Goal: Register for event/course

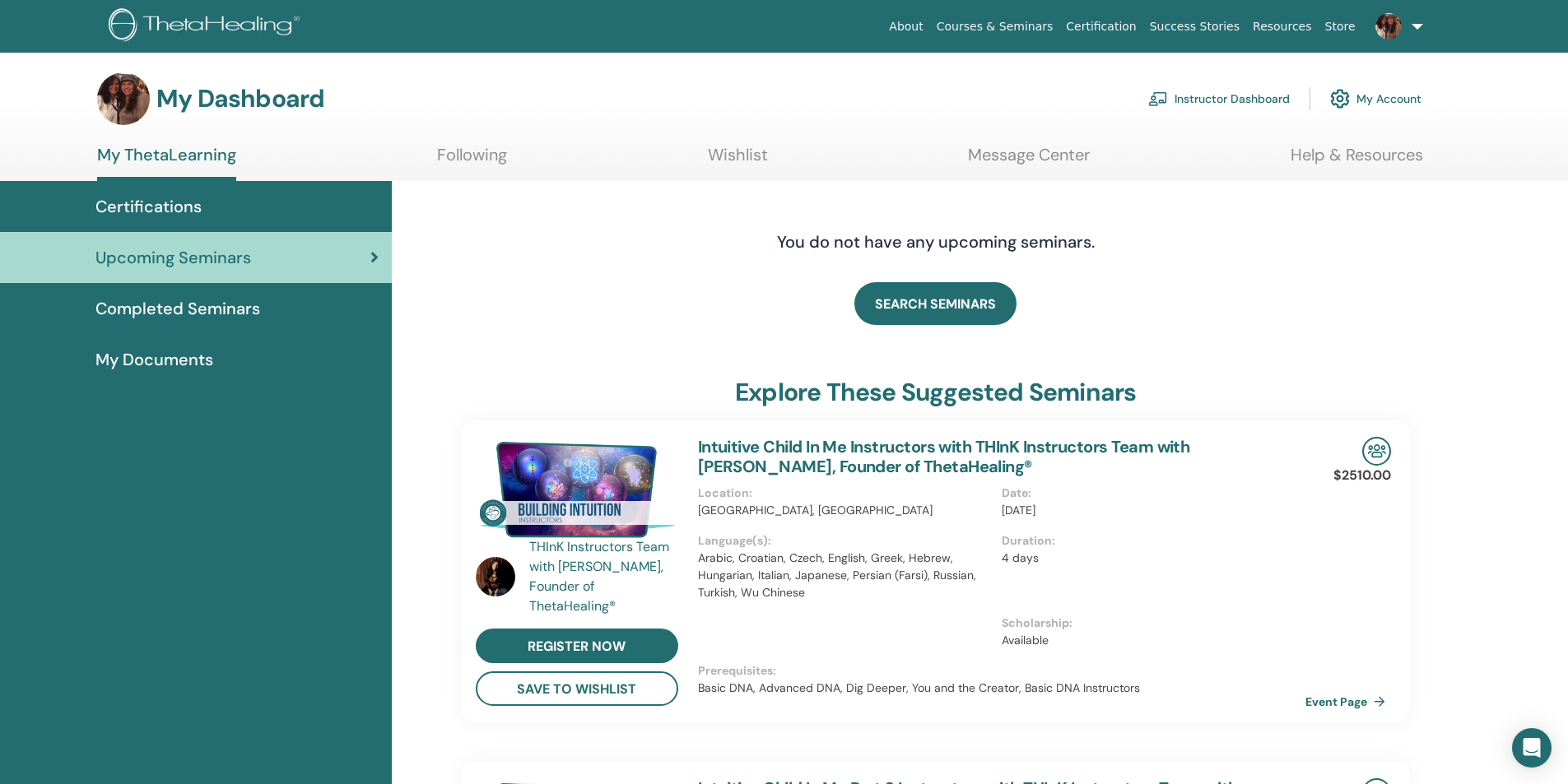
click at [1249, 95] on link "Instructor Dashboard" at bounding box center [1219, 98] width 141 height 36
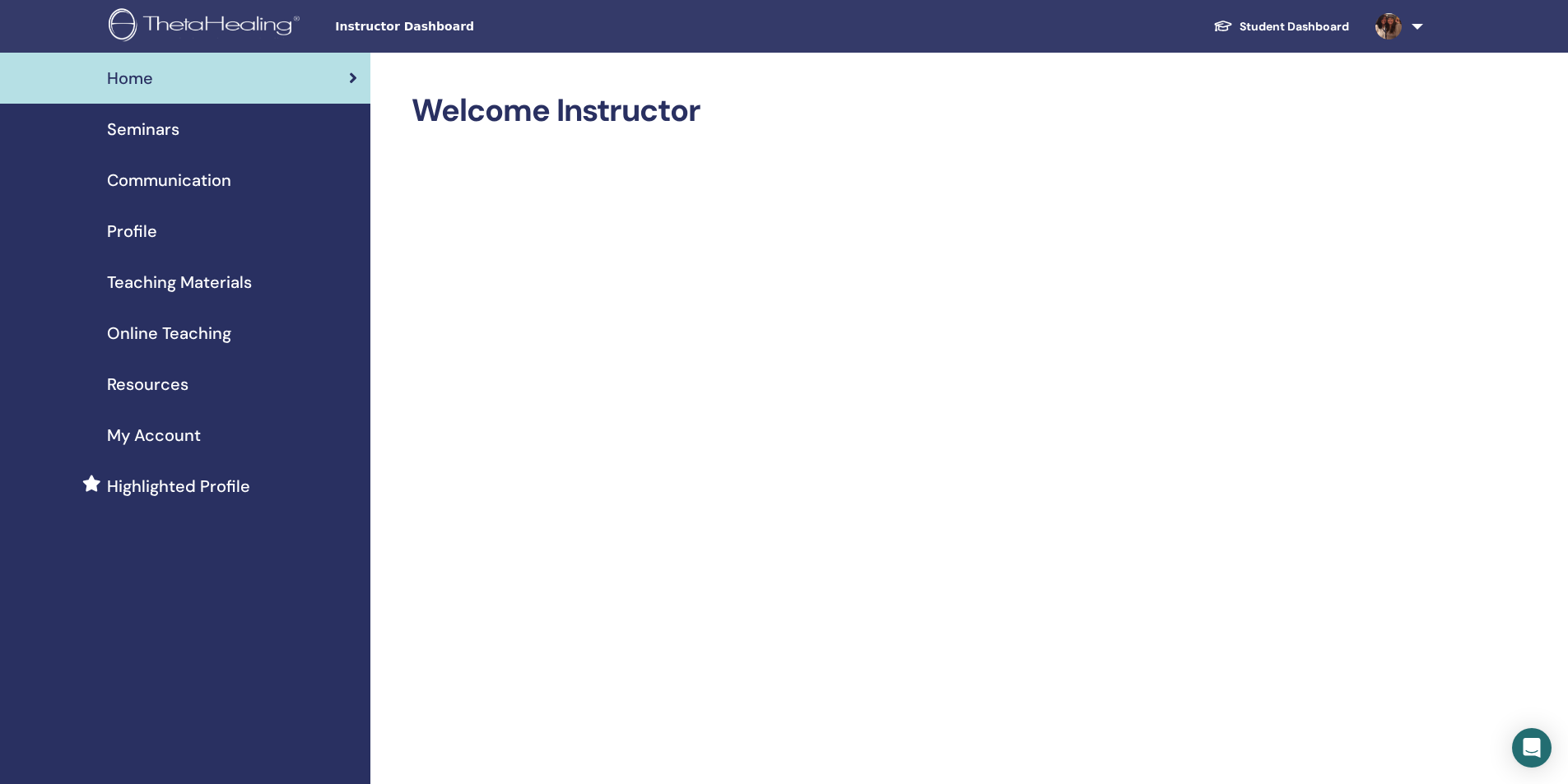
click at [1270, 19] on link "Student Dashboard" at bounding box center [1281, 26] width 162 height 31
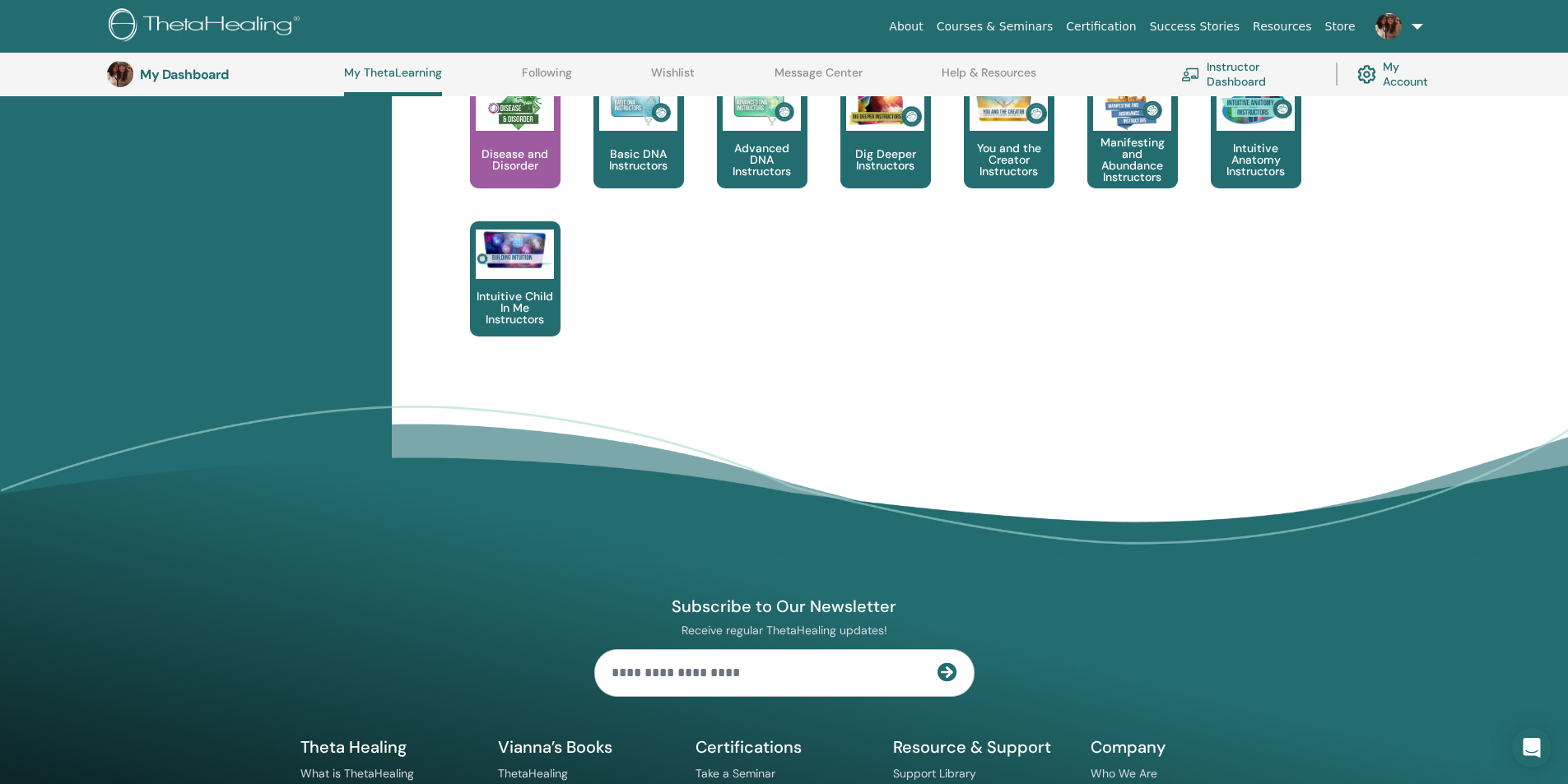
scroll to position [866, 0]
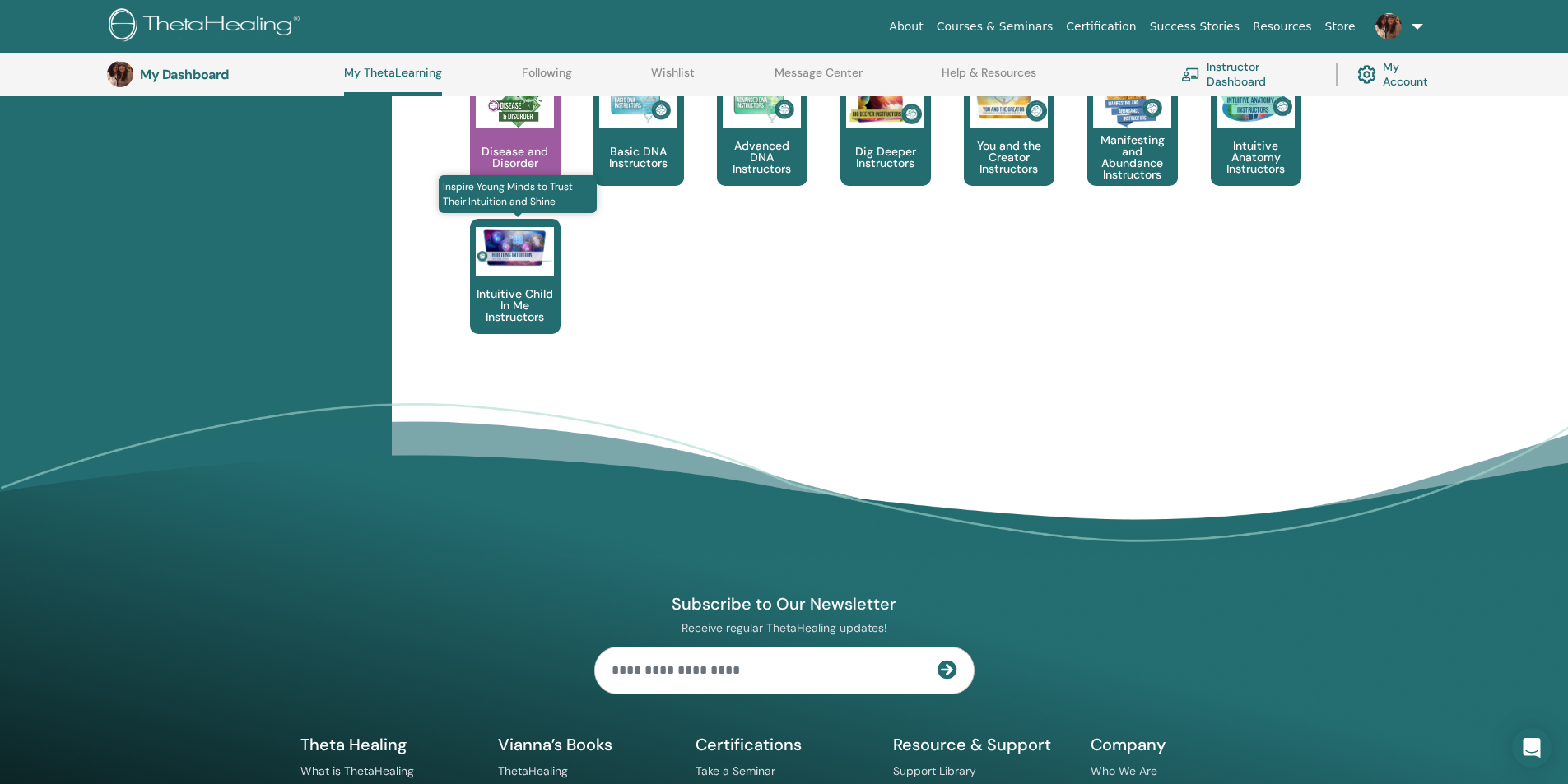
click at [536, 294] on p "Intuitive Child In Me Instructors" at bounding box center [515, 304] width 91 height 34
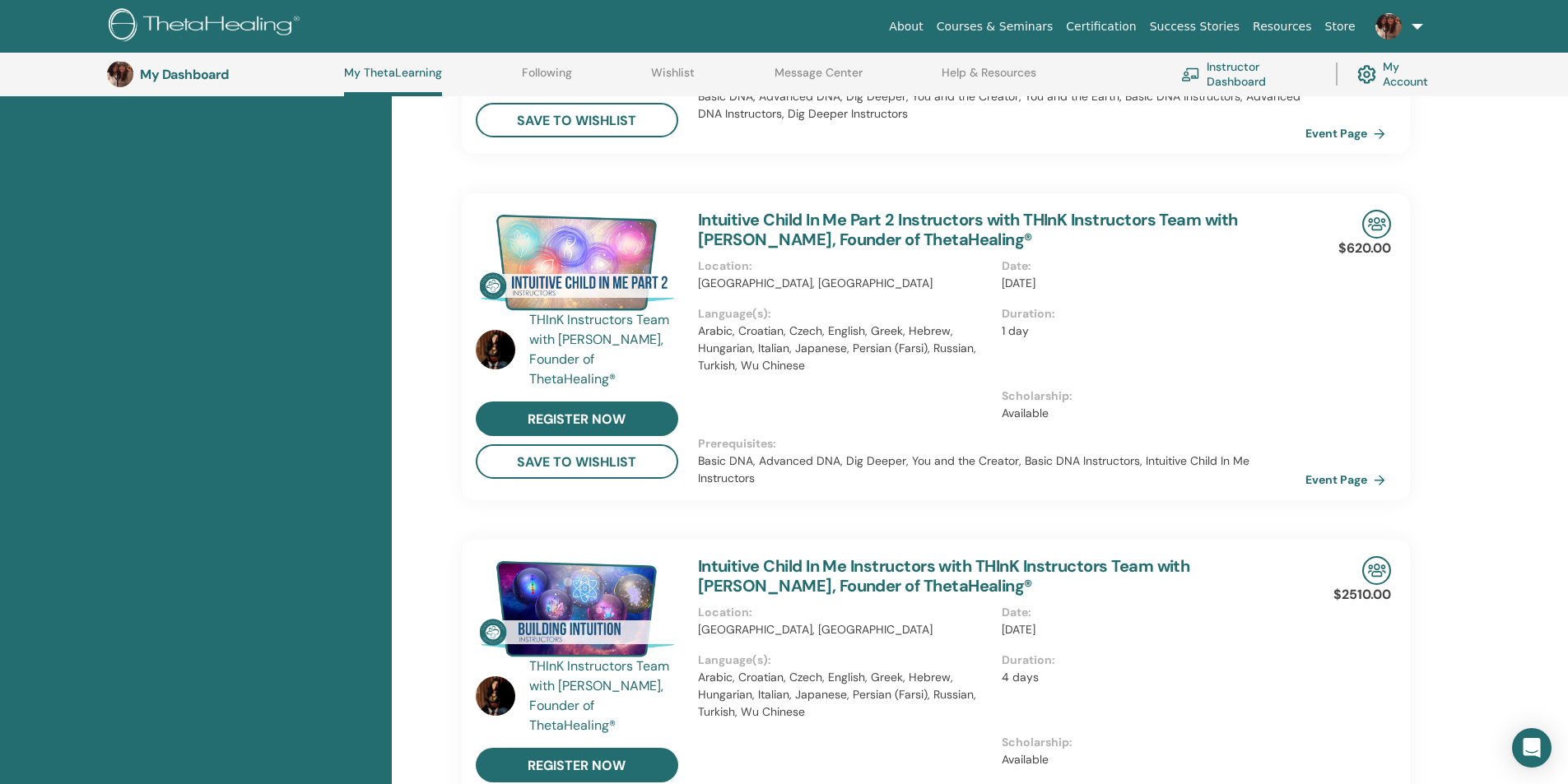
scroll to position [619, 0]
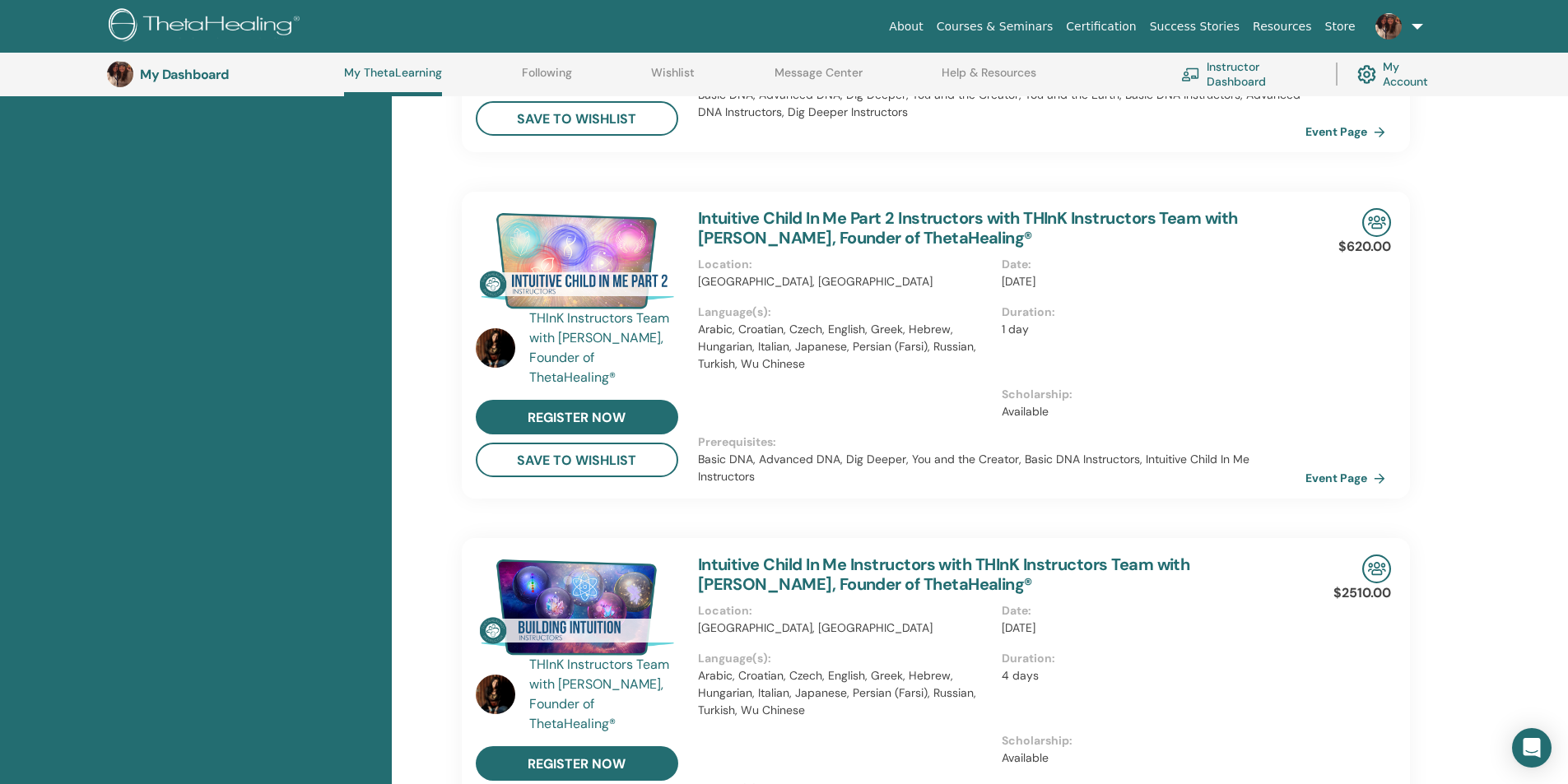
click at [606, 593] on img at bounding box center [576, 607] width 202 height 105
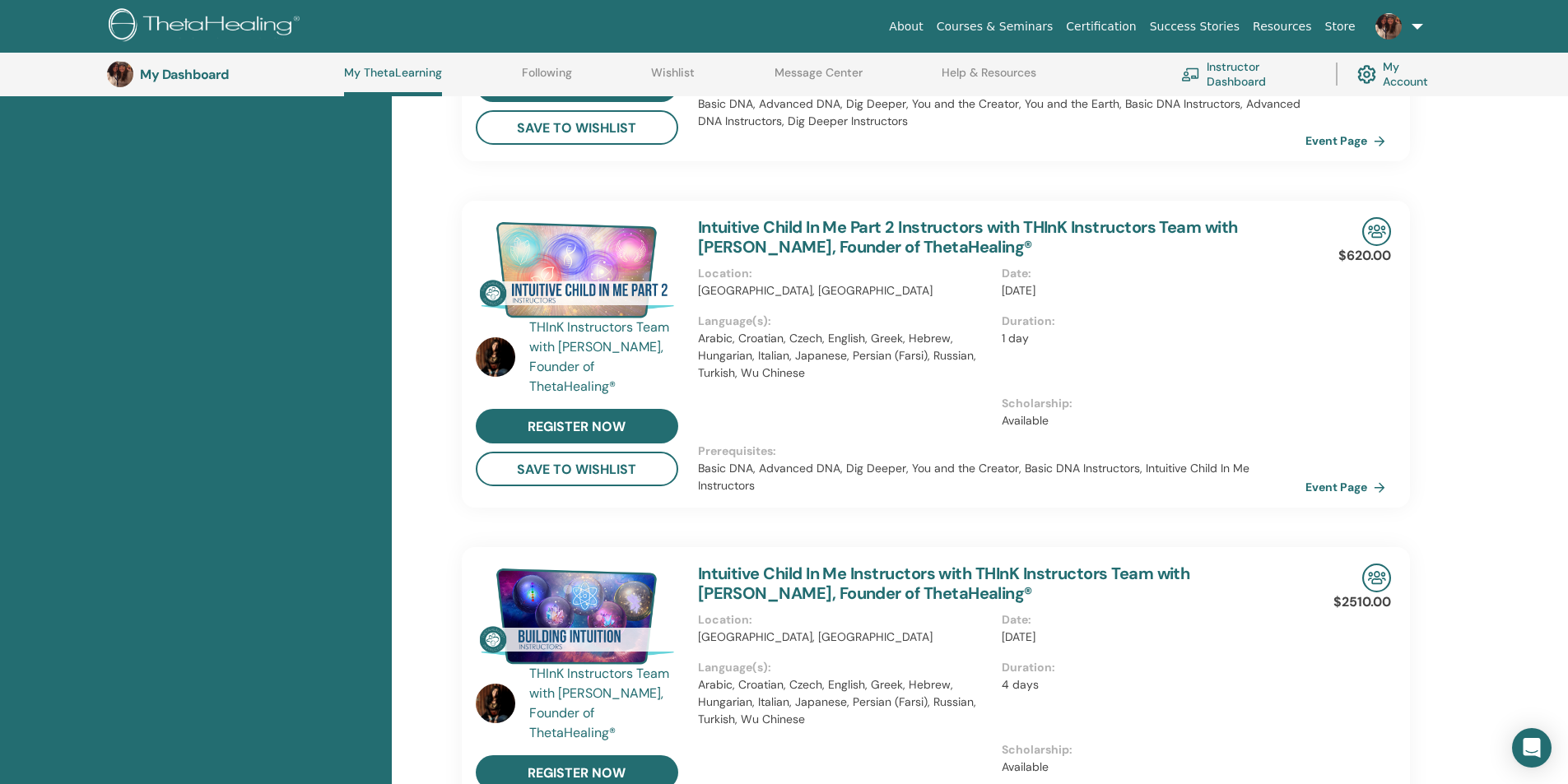
scroll to position [619, 0]
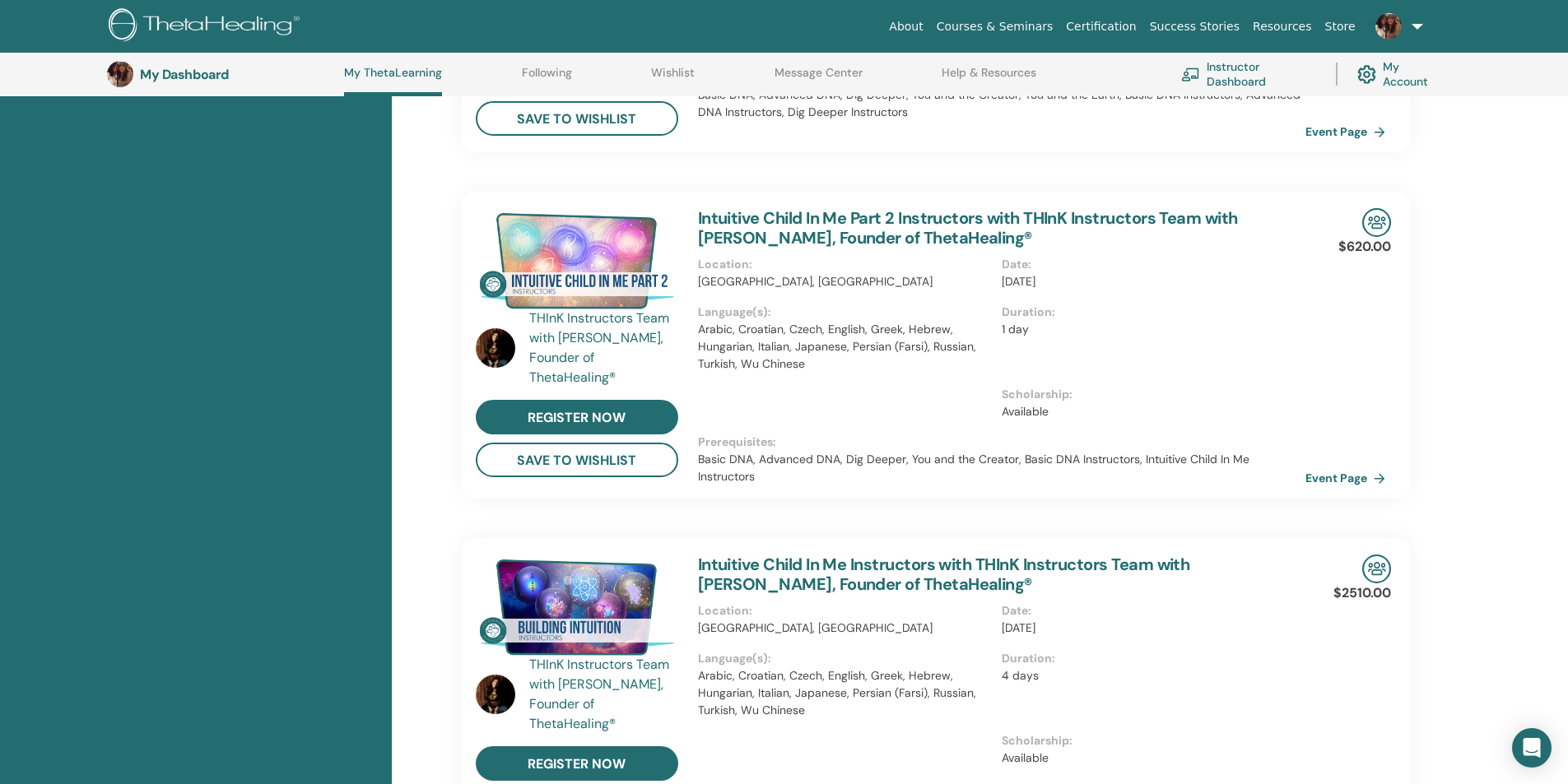
click at [588, 274] on img at bounding box center [576, 260] width 202 height 105
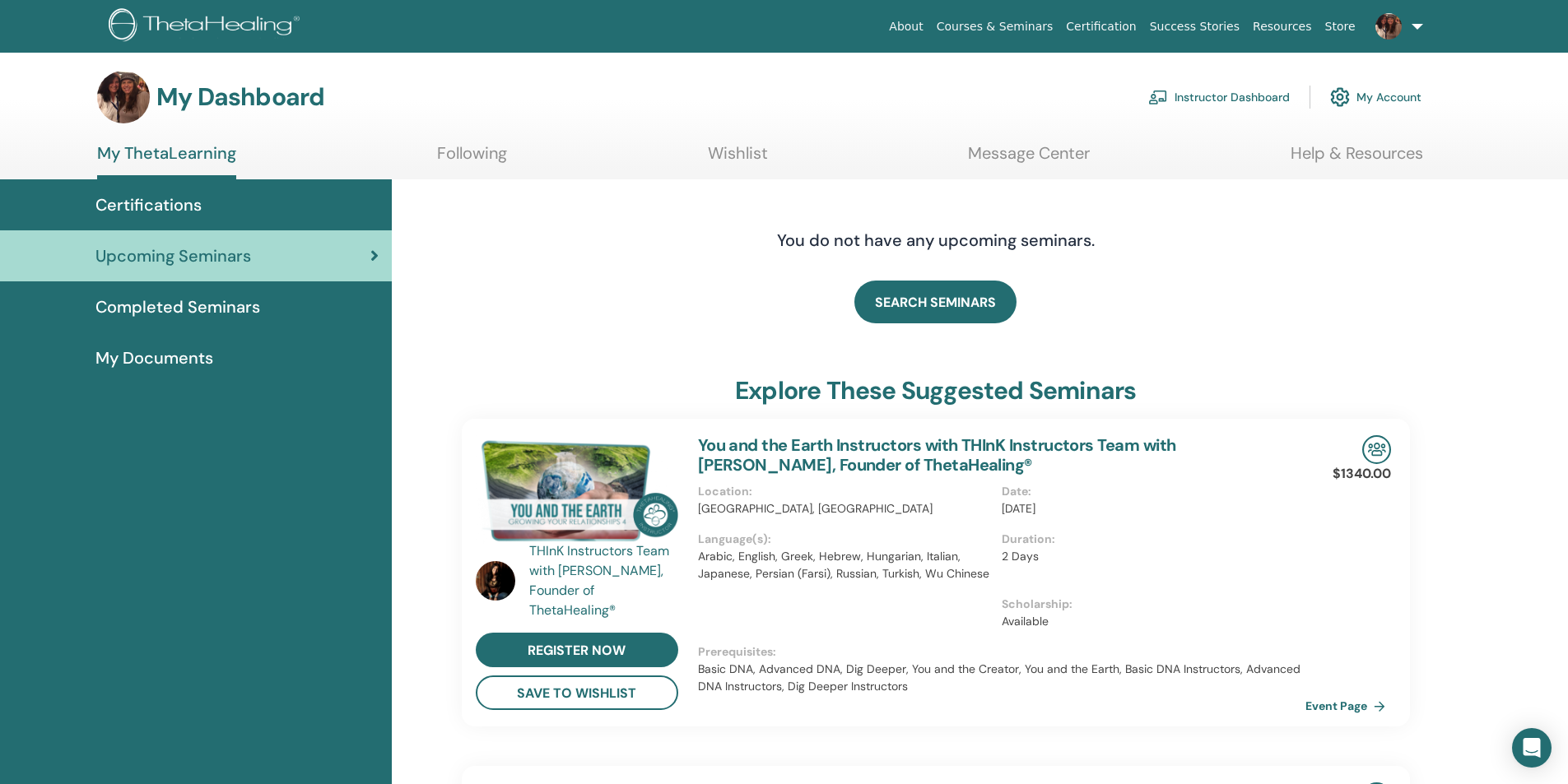
scroll to position [0, 0]
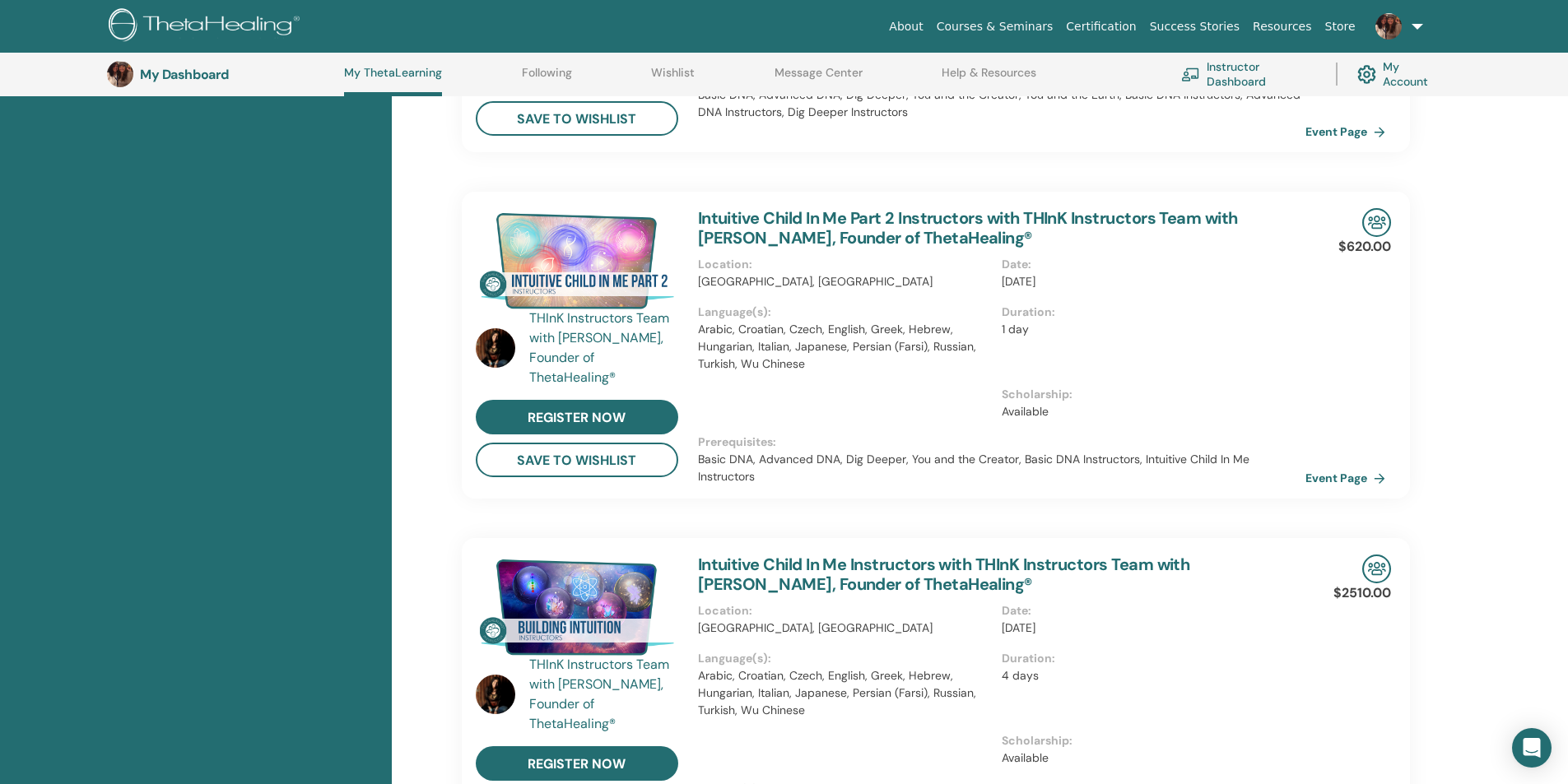
click at [875, 222] on link "Intuitive Child In Me Part 2 Instructors with THInK Instructors Team with Viann…" at bounding box center [968, 228] width 540 height 41
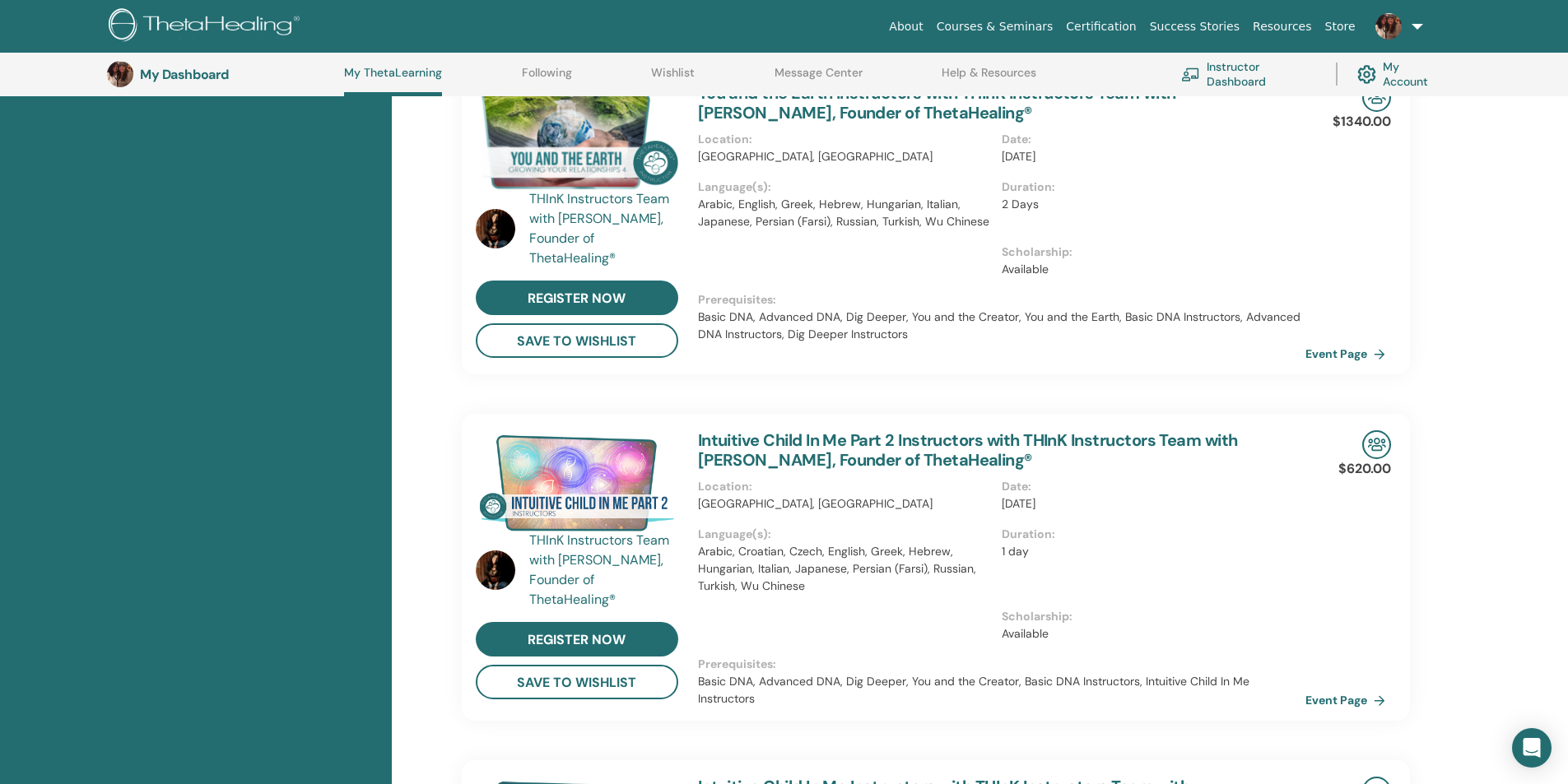
scroll to position [455, 0]
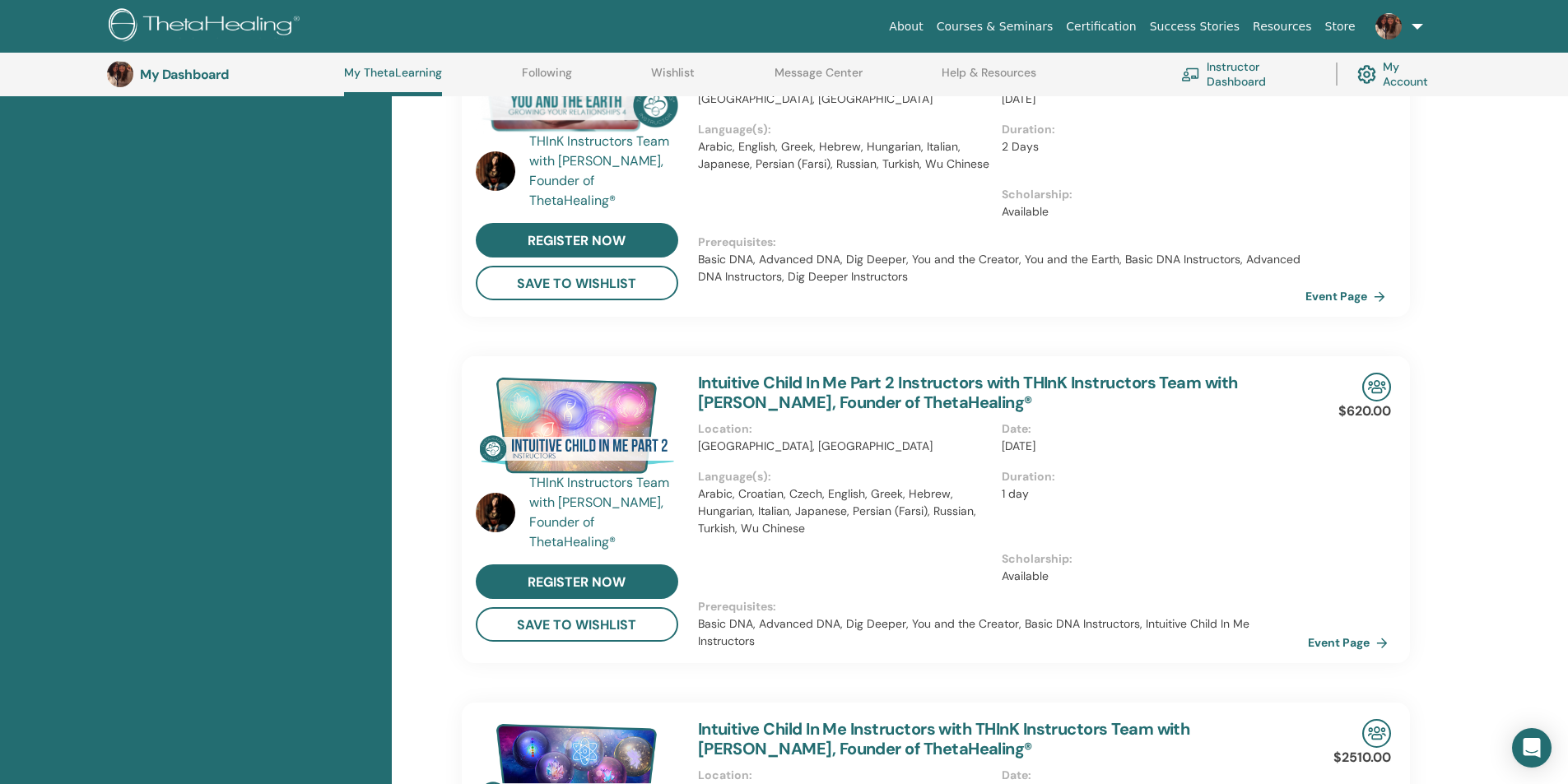
click at [1370, 644] on link "Event Page" at bounding box center [1351, 642] width 86 height 25
click at [972, 389] on link "Intuitive Child In Me Part 2 Instructors with THInK Instructors Team with Viann…" at bounding box center [968, 392] width 540 height 41
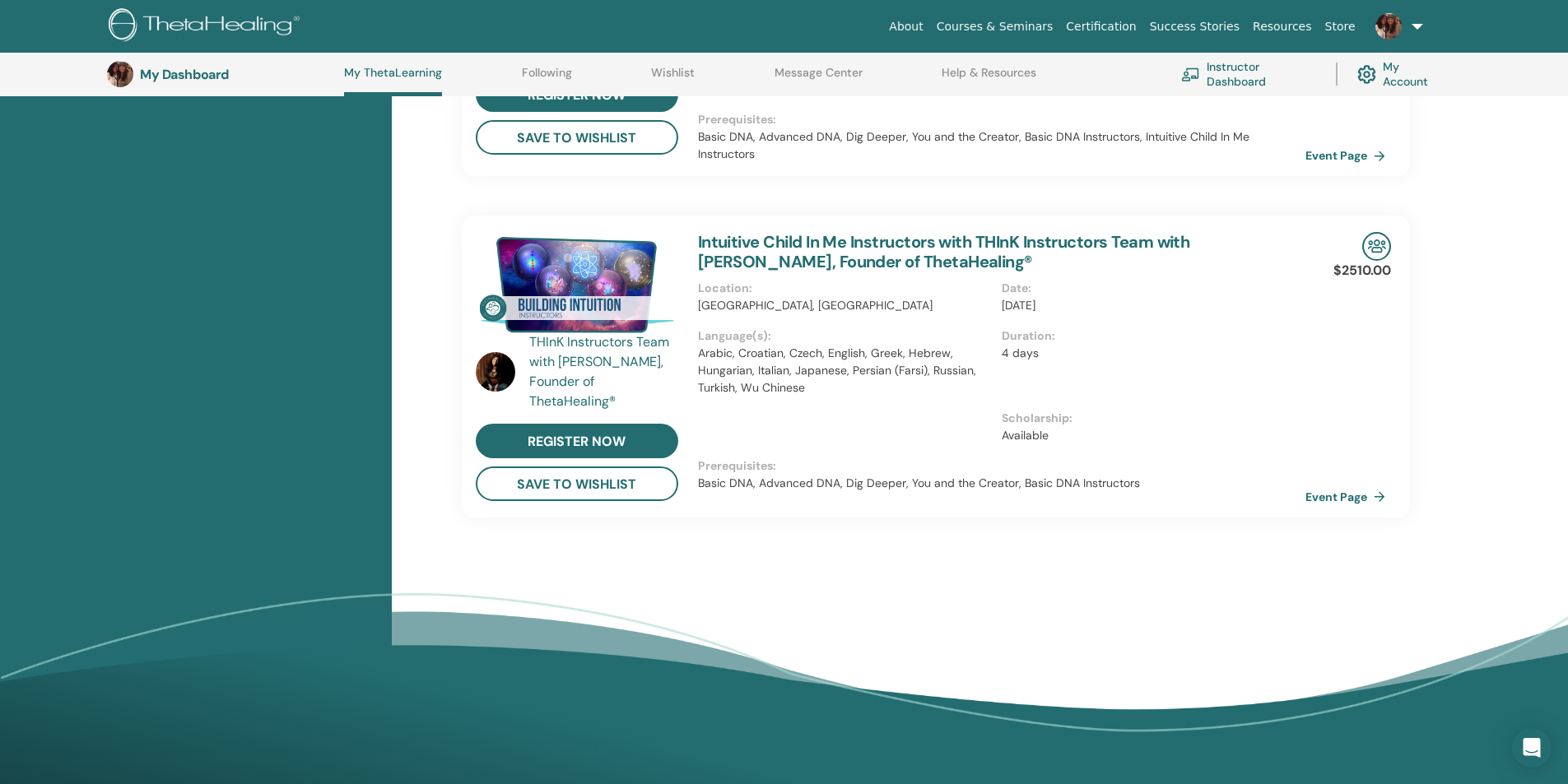
scroll to position [948, 0]
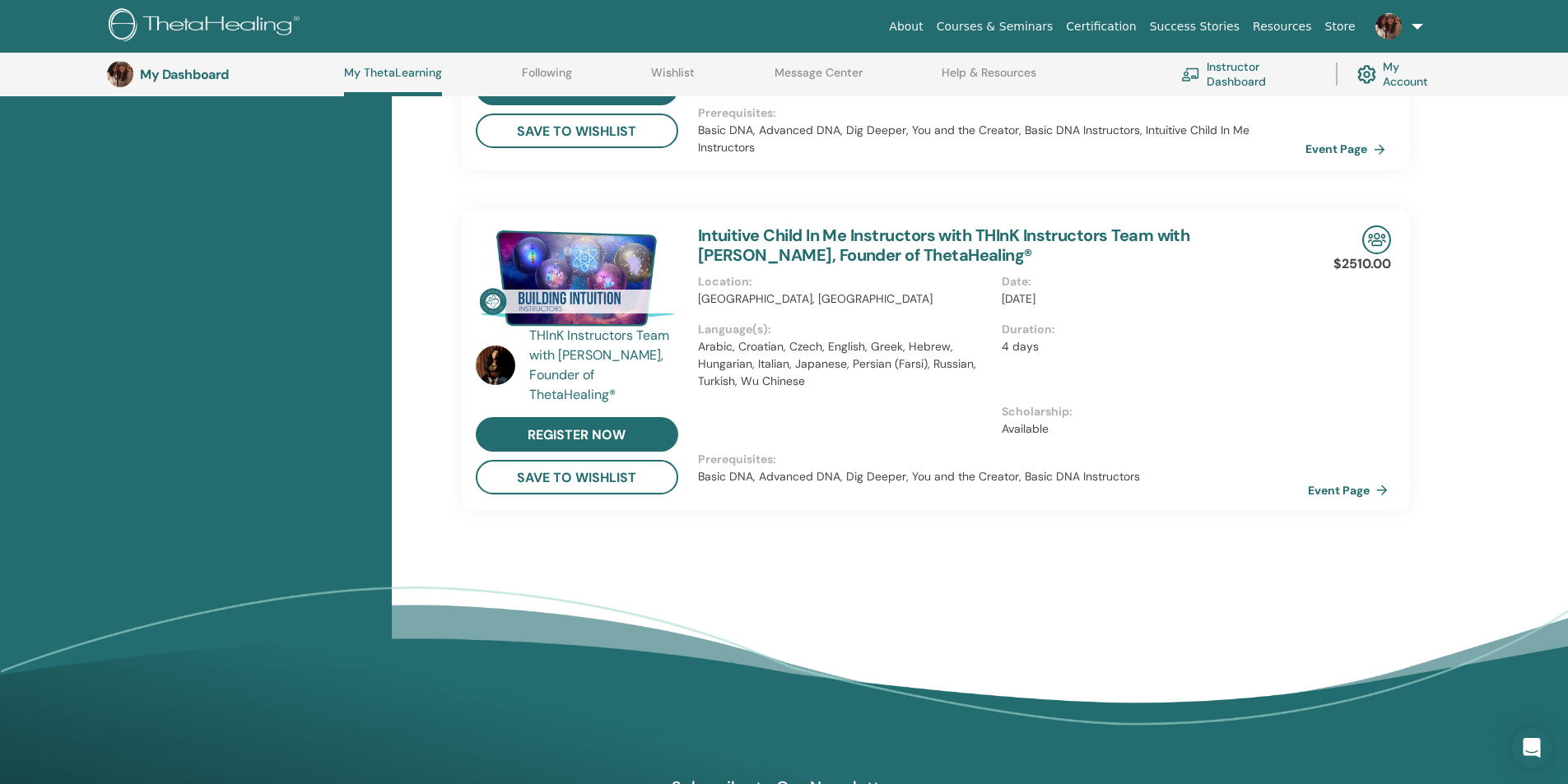
click at [1378, 493] on link "Event Page" at bounding box center [1351, 490] width 86 height 25
